Goal: Information Seeking & Learning: Find specific page/section

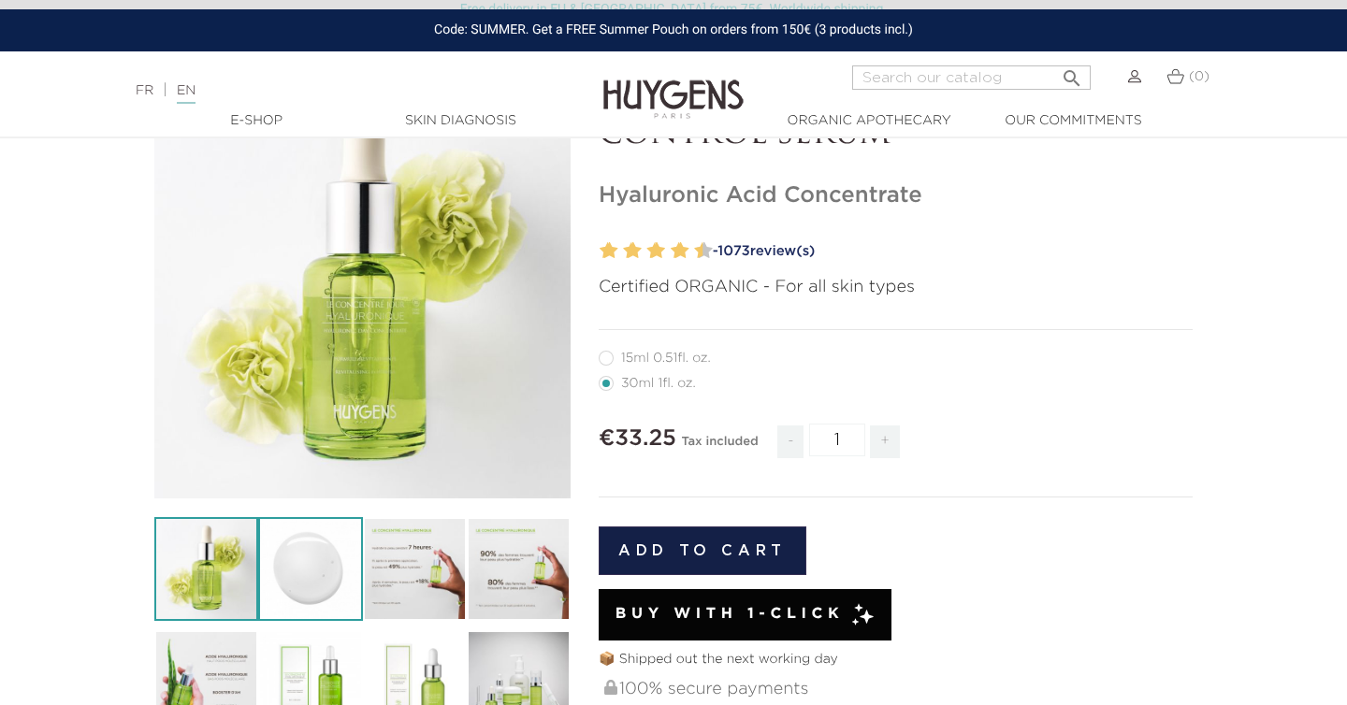
scroll to position [173, 0]
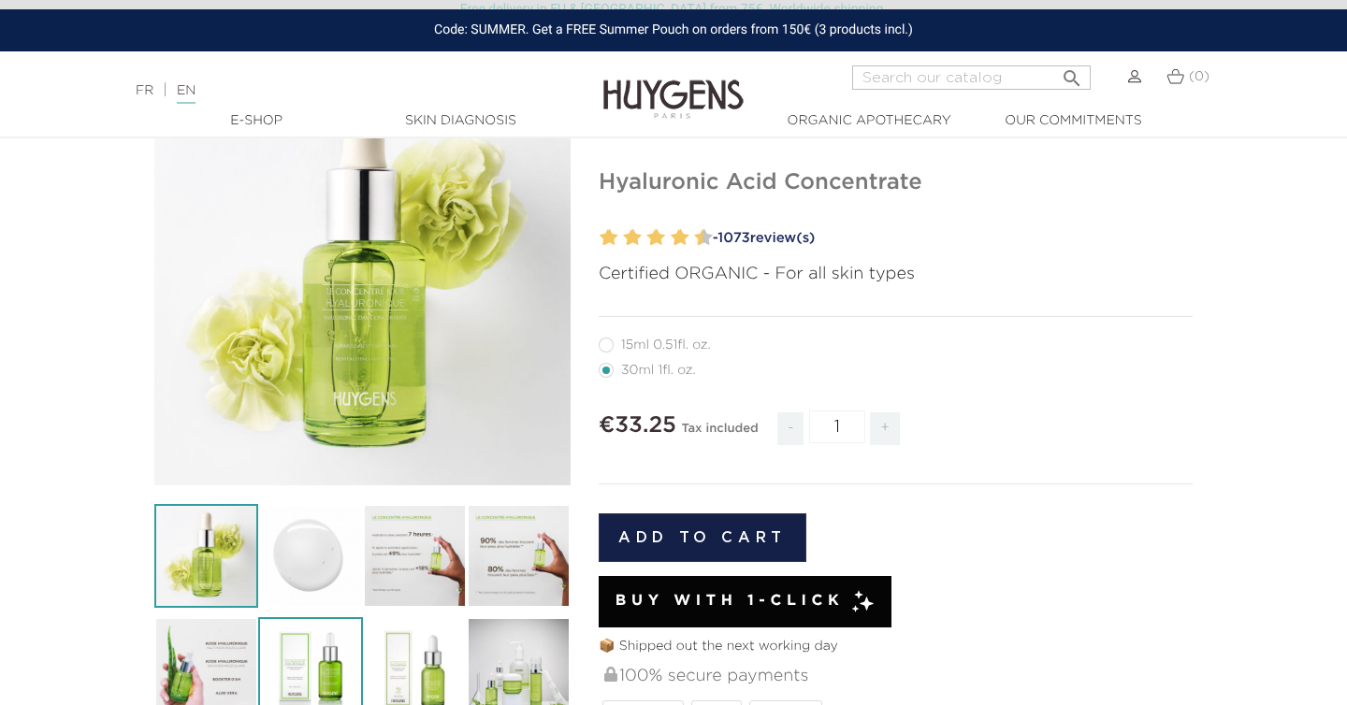
click at [323, 664] on img at bounding box center [310, 669] width 104 height 104
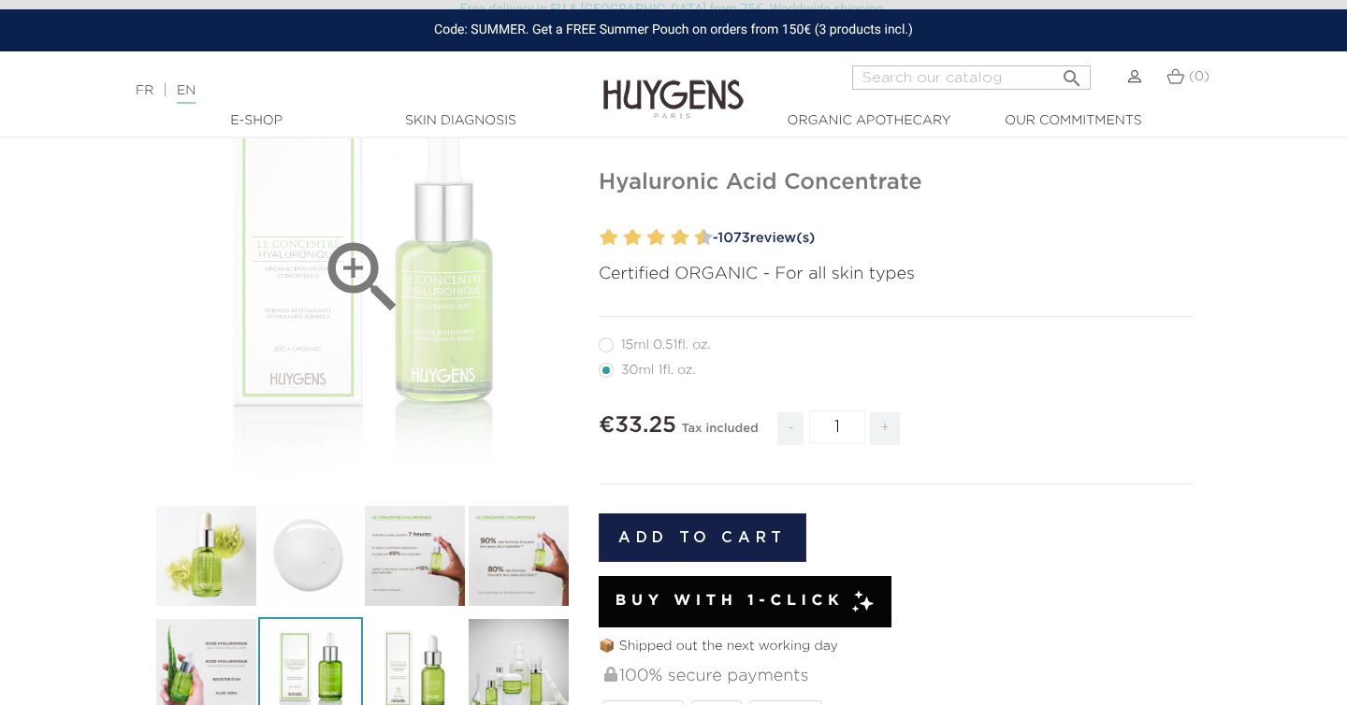
click at [326, 334] on div "" at bounding box center [362, 277] width 416 height 416
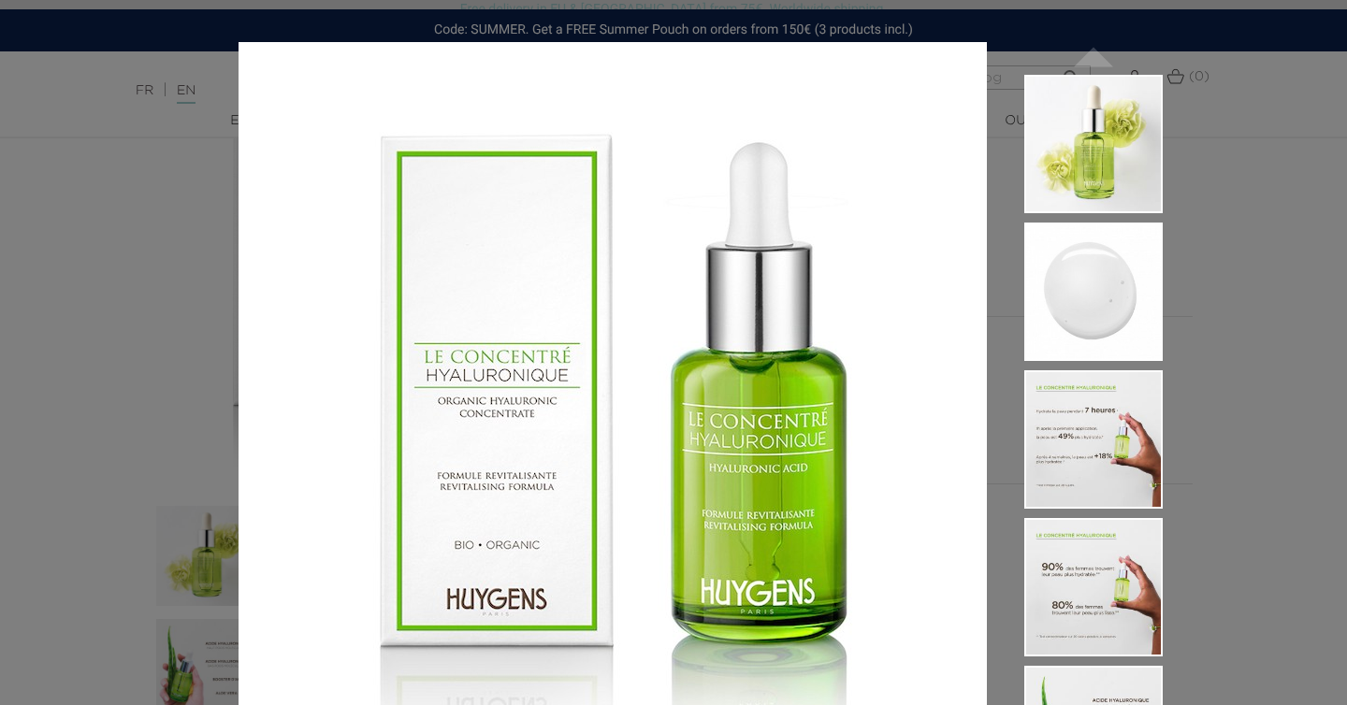
click at [195, 453] on div "Certified ORGANIC - For all skin types " at bounding box center [673, 352] width 1347 height 705
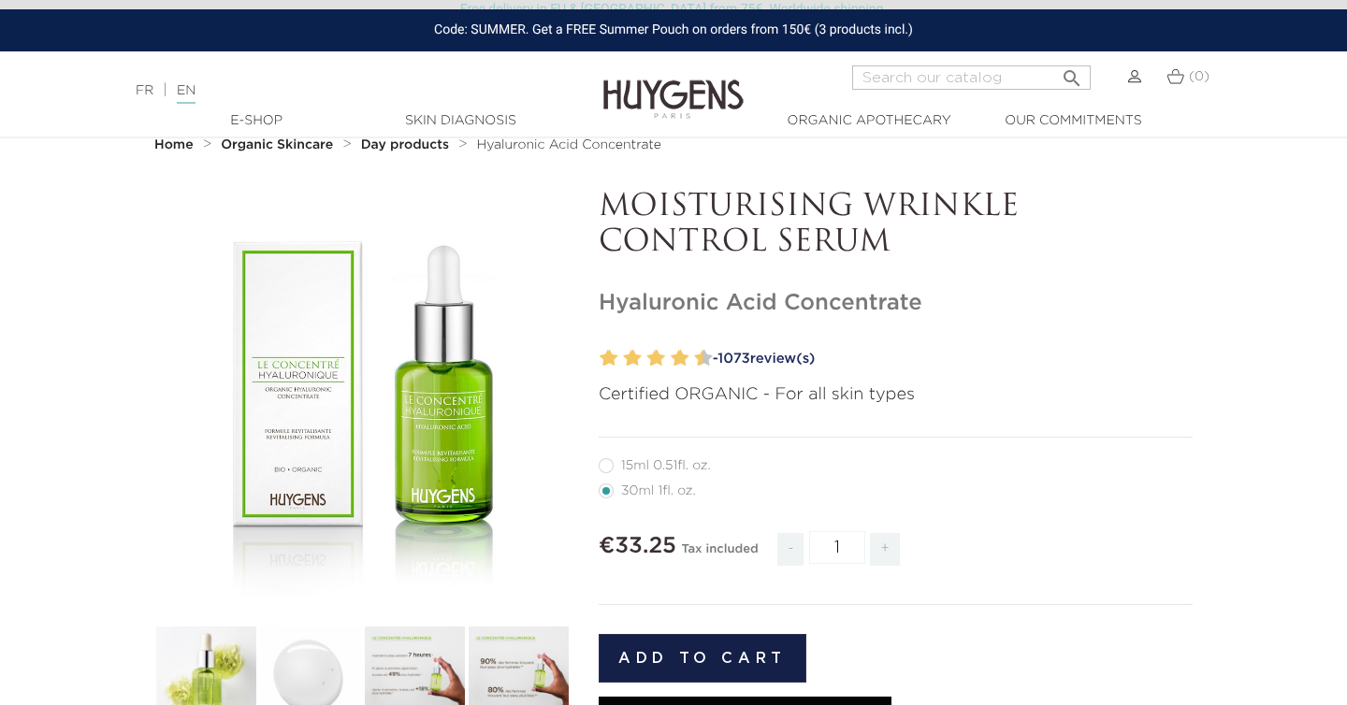
scroll to position [0, 0]
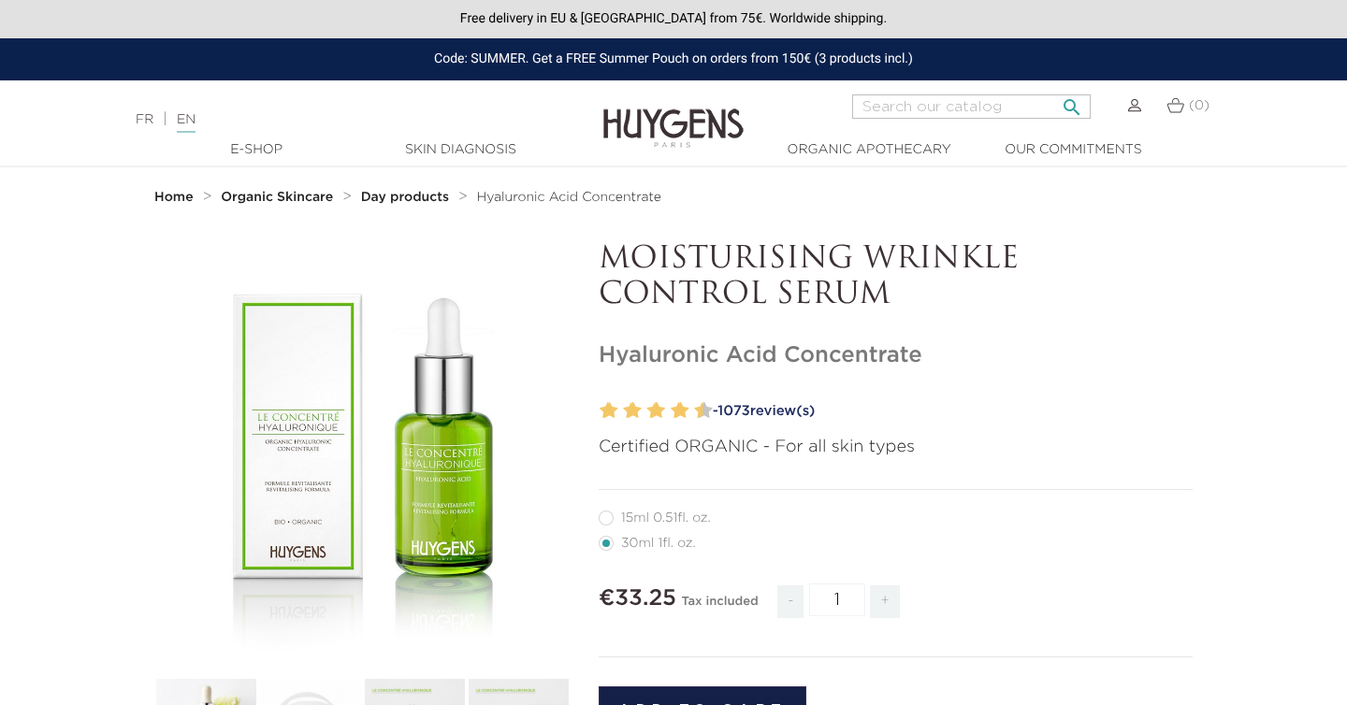
click at [898, 115] on input "Search" at bounding box center [971, 106] width 238 height 24
type input "hyaluronic"
click at [1055, 89] on button " Search" at bounding box center [1072, 101] width 34 height 25
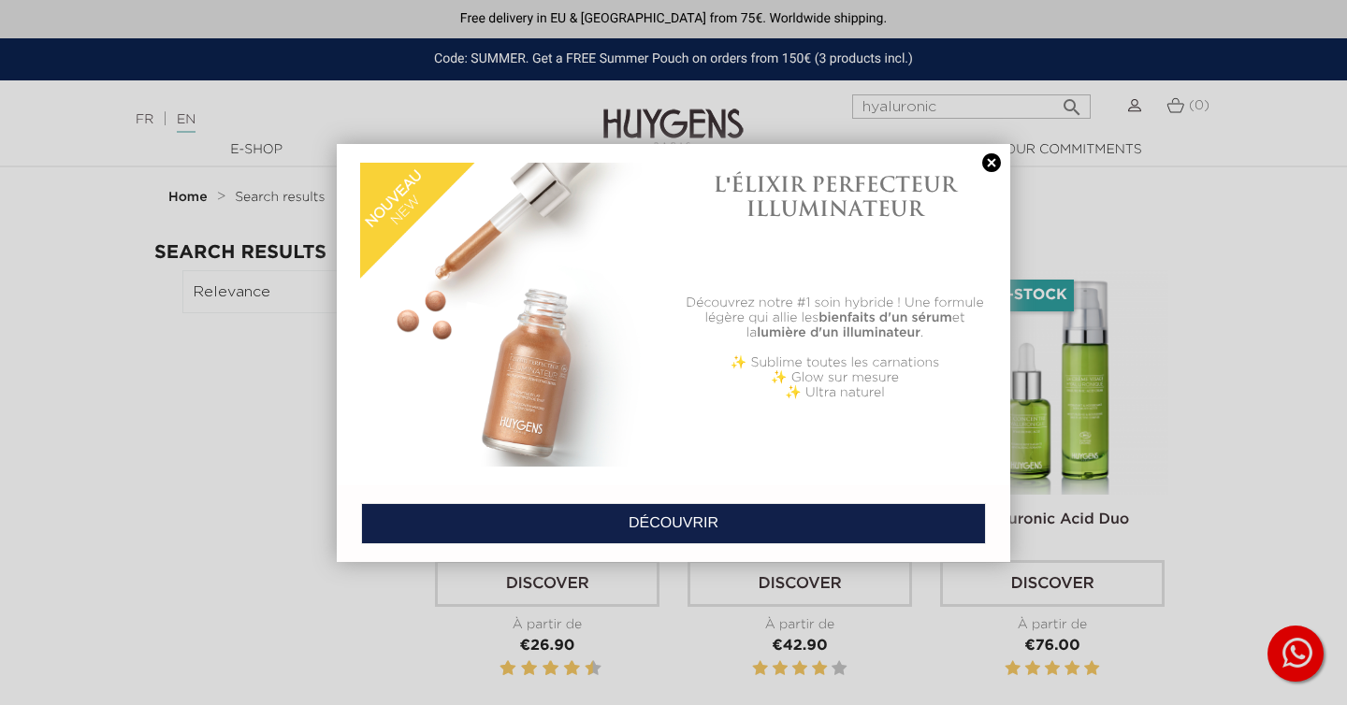
click at [998, 162] on link at bounding box center [991, 163] width 26 height 20
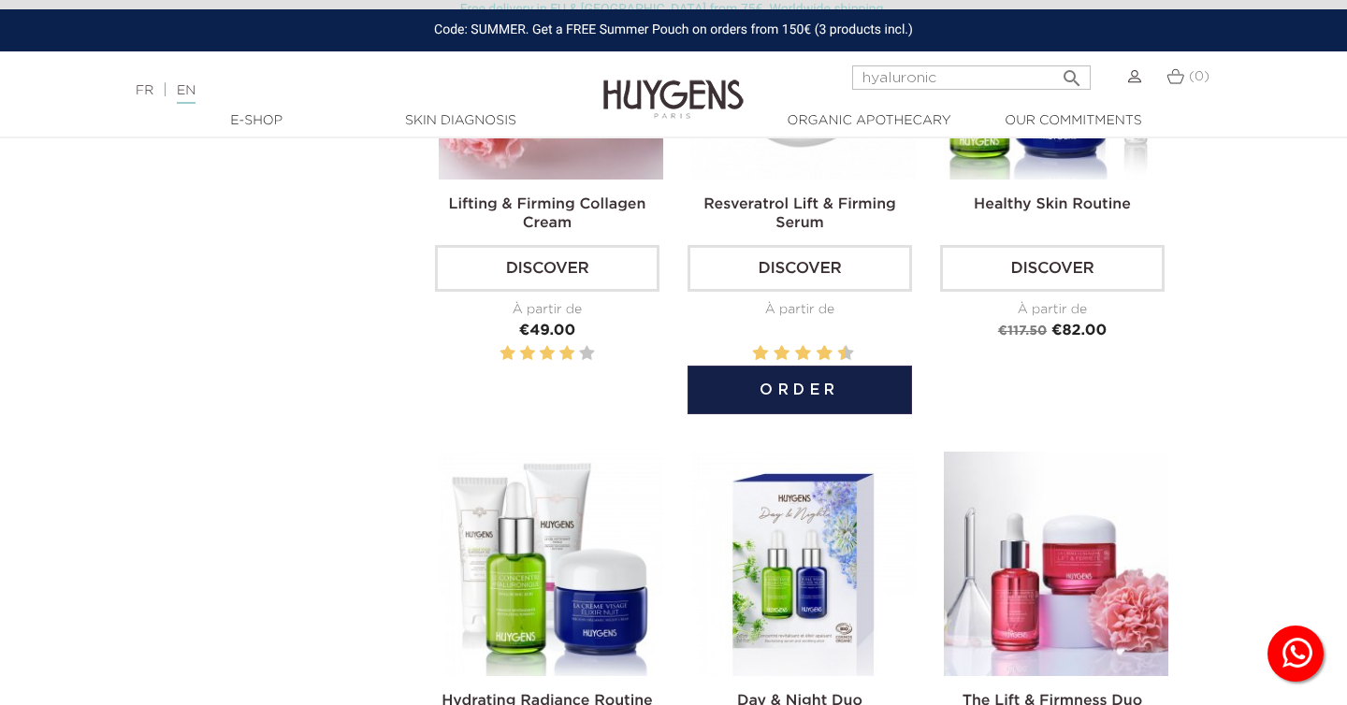
scroll to position [1239, 0]
